Goal: Check status

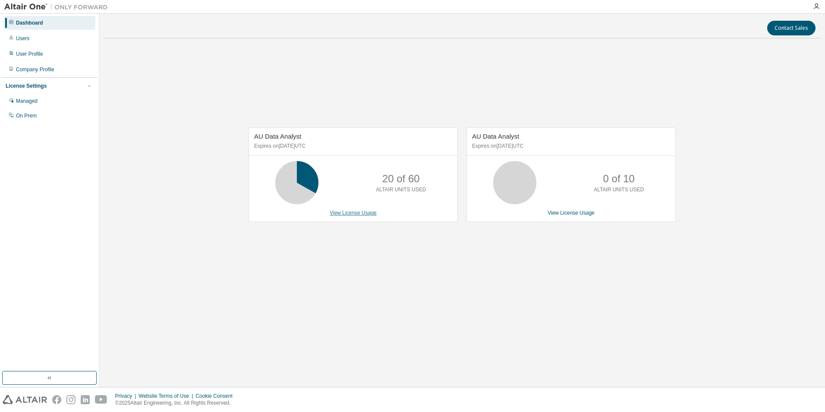
click at [369, 215] on link "View License Usage" at bounding box center [353, 213] width 47 height 6
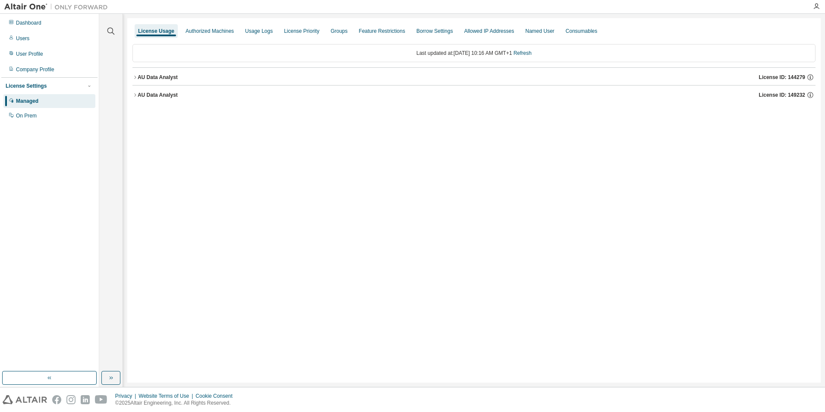
click at [165, 79] on div "AU Data Analyst" at bounding box center [158, 77] width 40 height 7
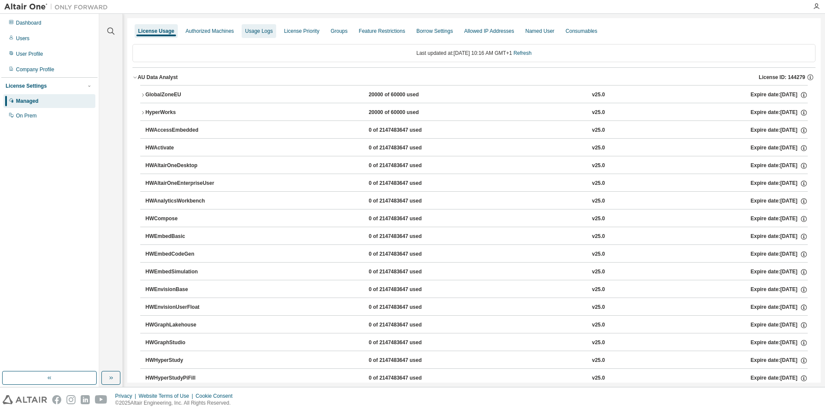
click at [256, 32] on div "Usage Logs" at bounding box center [259, 31] width 28 height 7
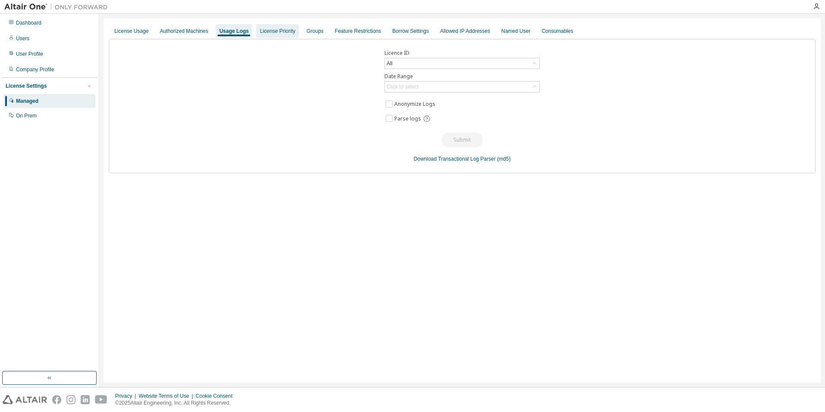
click at [272, 33] on div "License Priority" at bounding box center [277, 31] width 35 height 7
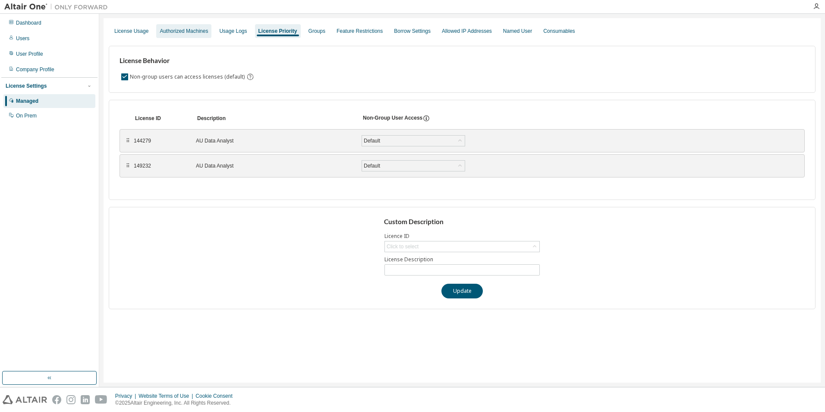
click at [180, 35] on div "Authorized Machines" at bounding box center [183, 31] width 55 height 14
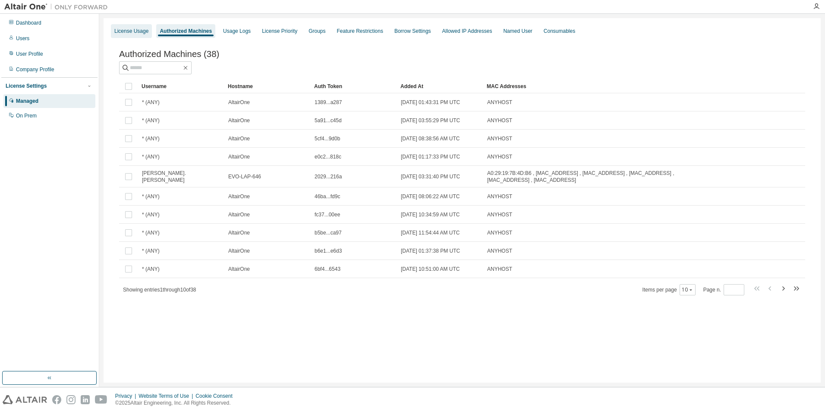
click at [134, 35] on div "License Usage" at bounding box center [131, 31] width 41 height 14
